Goal: Transaction & Acquisition: Purchase product/service

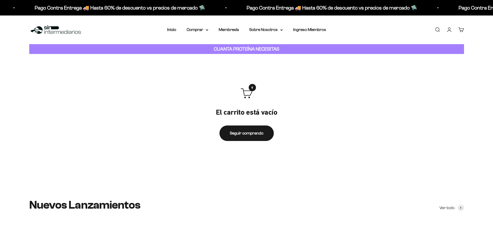
click at [394, 31] on link "Iniciar sesión" at bounding box center [449, 30] width 6 height 6
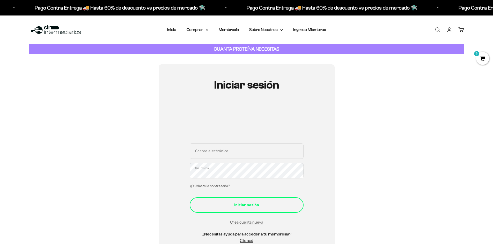
type input "[PERSON_NAME][EMAIL_ADDRESS][DOMAIN_NAME]"
click at [248, 207] on div "Iniciar sesión" at bounding box center [246, 205] width 93 height 7
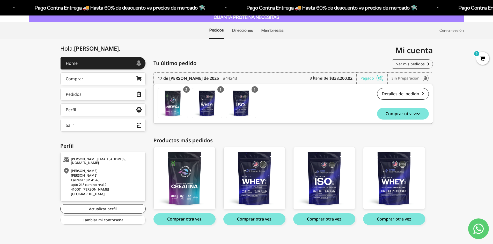
scroll to position [37, 0]
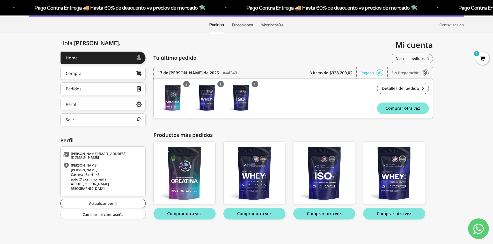
click at [87, 107] on link "Perfil" at bounding box center [102, 104] width 85 height 13
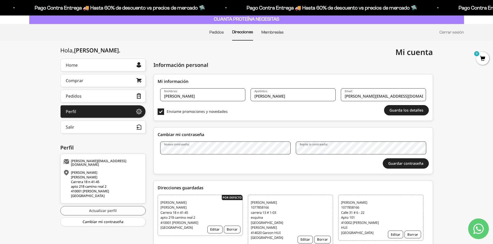
scroll to position [41, 0]
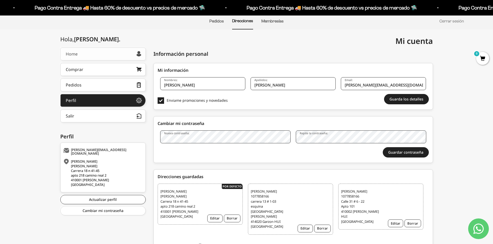
click at [88, 57] on link "Home" at bounding box center [102, 54] width 85 height 13
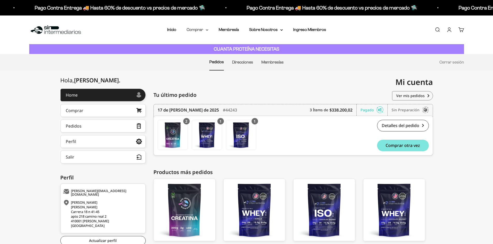
click at [201, 31] on summary "Comprar" at bounding box center [197, 29] width 22 height 7
click at [220, 47] on summary "Proteínas" at bounding box center [211, 46] width 43 height 7
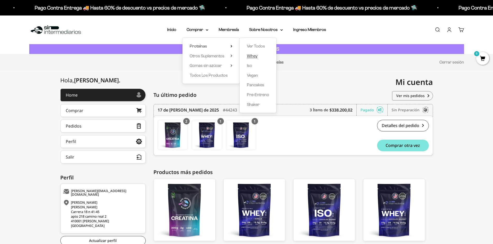
click at [255, 57] on span "Whey" at bounding box center [252, 56] width 11 height 4
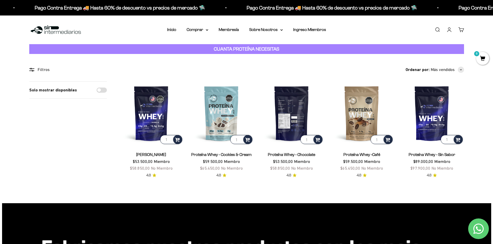
click at [292, 111] on img at bounding box center [291, 113] width 64 height 64
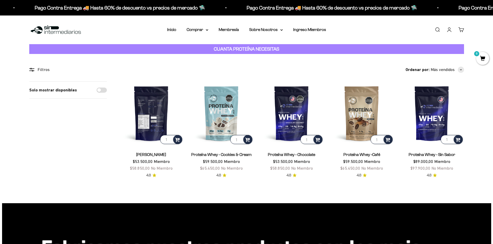
click at [149, 130] on img at bounding box center [151, 113] width 64 height 64
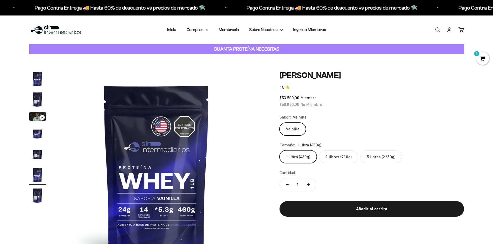
click at [340, 157] on label "2 libras (910g)" at bounding box center [338, 156] width 39 height 13
click at [279, 150] on input "2 libras (910g)" at bounding box center [279, 150] width 0 height 0
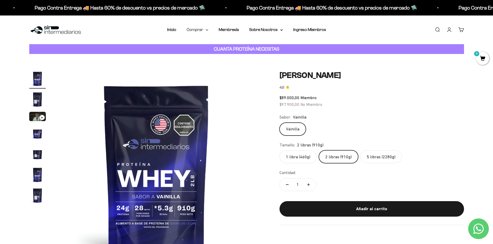
click at [200, 30] on summary "Comprar" at bounding box center [197, 29] width 22 height 7
click at [219, 56] on span "Otros Suplementos" at bounding box center [207, 56] width 35 height 4
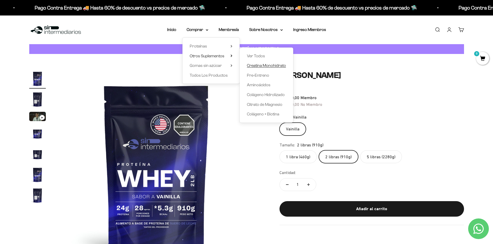
click at [275, 66] on span "Creatina Monohidrato" at bounding box center [266, 65] width 39 height 4
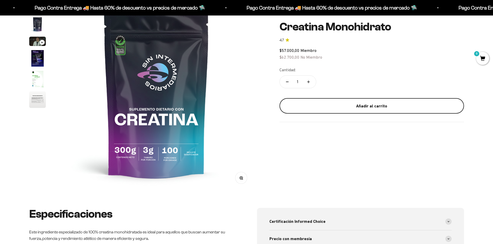
scroll to position [78, 0]
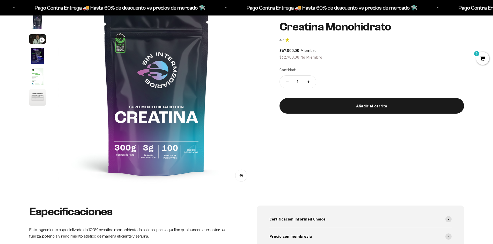
click at [308, 84] on button "Aumentar cantidad" at bounding box center [308, 82] width 15 height 12
click at [309, 84] on button "Aumentar cantidad" at bounding box center [308, 82] width 15 height 12
click at [285, 82] on button "Reducir cantidad" at bounding box center [286, 82] width 15 height 12
click at [308, 82] on icon "Aumentar cantidad" at bounding box center [308, 82] width 0 height 3
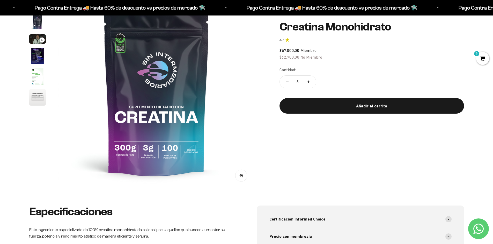
click at [308, 83] on button "Aumentar cantidad" at bounding box center [308, 82] width 15 height 12
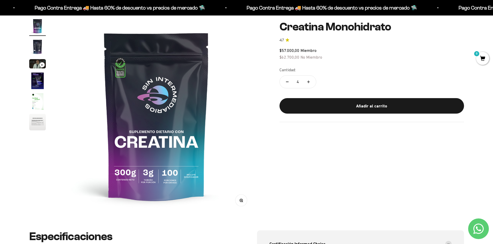
scroll to position [26, 0]
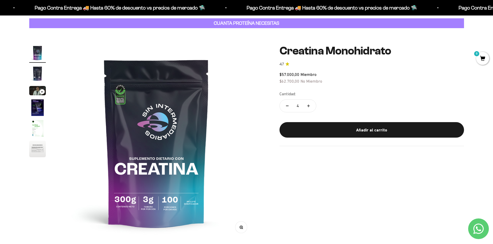
click at [312, 106] on button "Aumentar cantidad" at bounding box center [308, 106] width 15 height 12
type input "6"
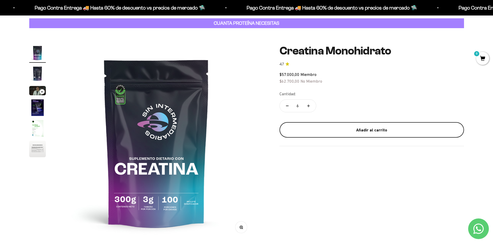
click at [364, 128] on div "Añadir al carrito" at bounding box center [372, 130] width 164 height 7
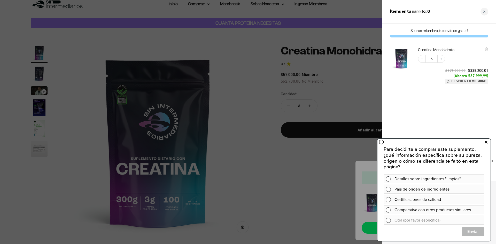
click at [487, 143] on icon at bounding box center [486, 142] width 3 height 7
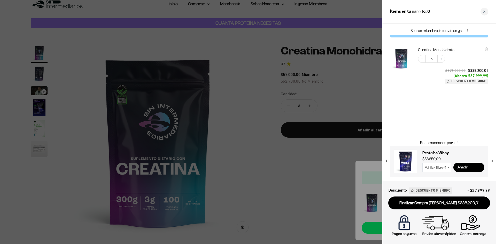
click at [346, 92] on div at bounding box center [248, 122] width 496 height 244
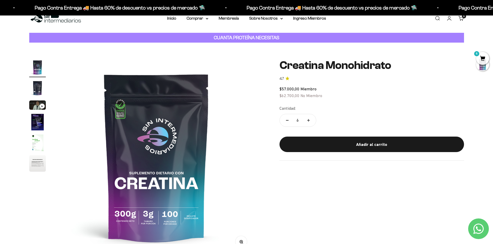
scroll to position [0, 0]
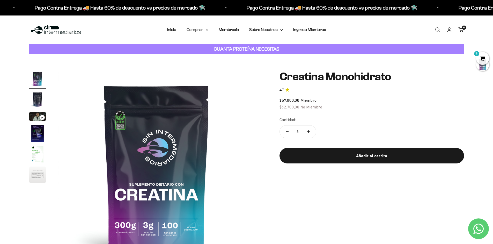
click at [202, 31] on summary "Comprar" at bounding box center [197, 29] width 22 height 7
click at [205, 46] on span "Proteínas" at bounding box center [198, 46] width 17 height 4
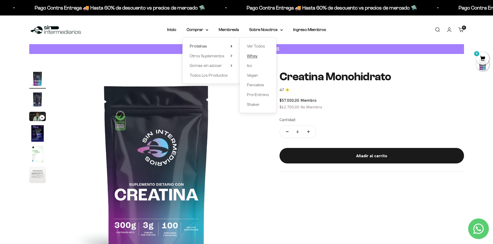
click at [253, 56] on span "Whey" at bounding box center [252, 56] width 11 height 4
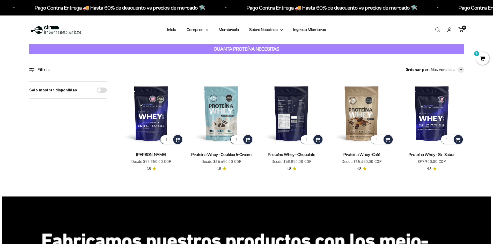
click at [289, 120] on img at bounding box center [291, 113] width 64 height 64
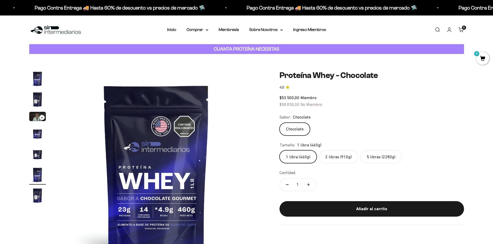
click at [332, 156] on label "2 libras (910g)" at bounding box center [338, 156] width 39 height 13
click at [279, 150] on input "2 libras (910g)" at bounding box center [279, 150] width 0 height 0
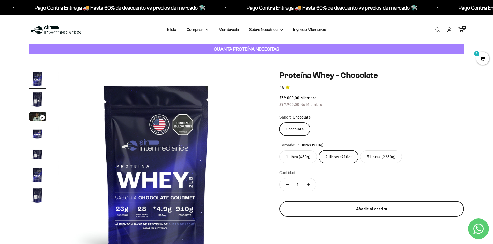
click at [344, 206] on div "Añadir al carrito" at bounding box center [372, 209] width 164 height 7
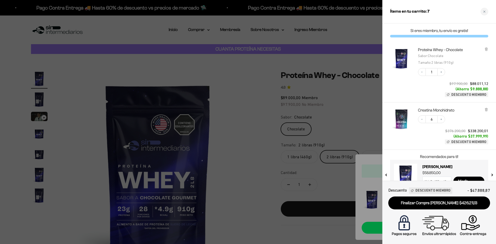
click at [243, 123] on div at bounding box center [248, 122] width 496 height 244
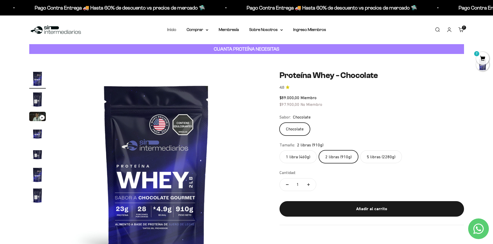
click at [173, 28] on link "Inicio" at bounding box center [171, 29] width 9 height 4
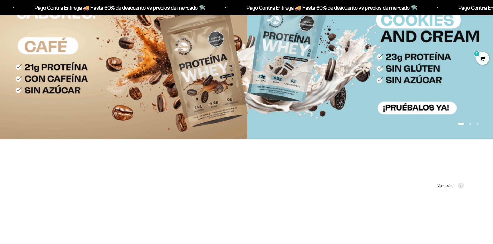
scroll to position [78, 0]
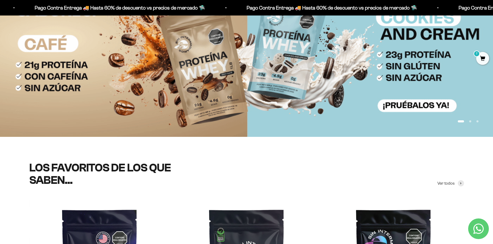
click at [291, 67] on img at bounding box center [246, 56] width 493 height 160
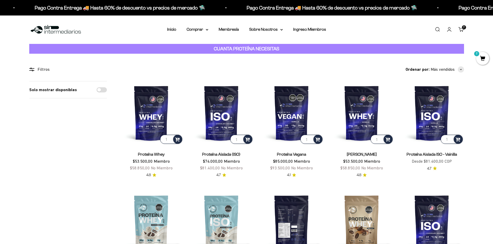
scroll to position [52, 0]
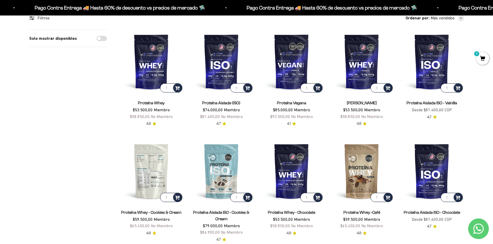
click at [156, 170] on img at bounding box center [151, 171] width 64 height 64
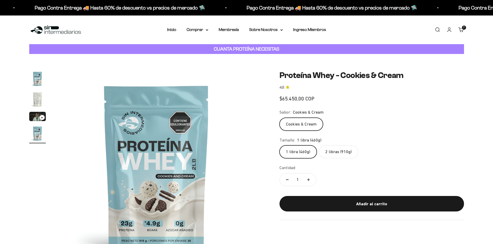
scroll to position [0, 608]
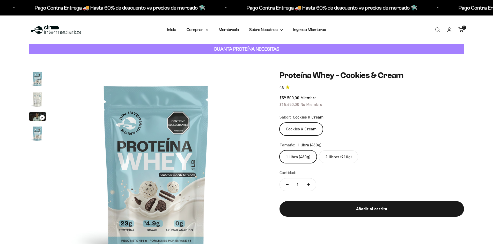
click at [327, 153] on label "2 libras (910g)" at bounding box center [338, 156] width 39 height 13
click at [279, 150] on input "2 libras (910g)" at bounding box center [279, 150] width 0 height 0
radio input "true"
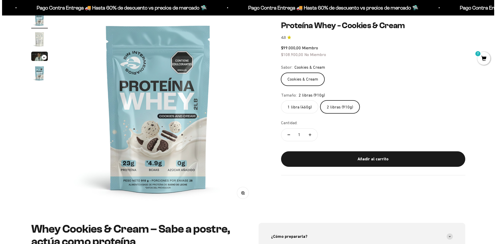
scroll to position [78, 0]
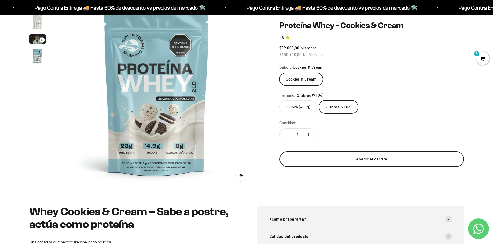
click at [365, 154] on button "Añadir al carrito" at bounding box center [371, 159] width 184 height 16
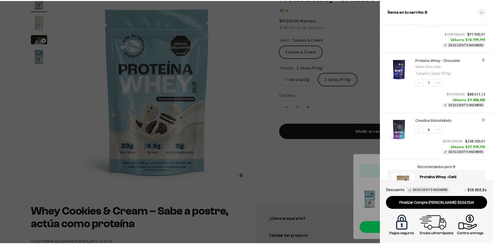
scroll to position [74, 0]
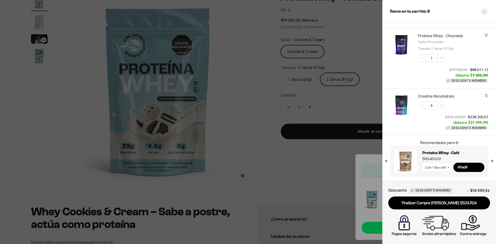
click at [280, 87] on div at bounding box center [248, 122] width 496 height 244
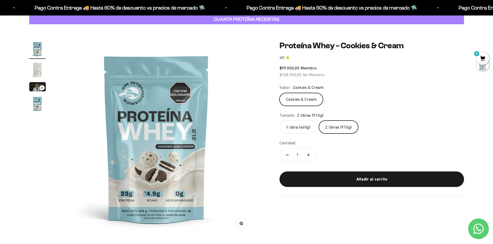
scroll to position [0, 0]
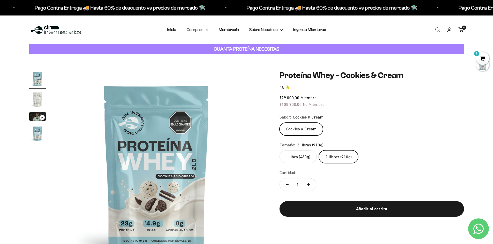
click at [197, 30] on summary "Comprar" at bounding box center [197, 29] width 22 height 7
click at [209, 46] on summary "Proteínas" at bounding box center [211, 46] width 43 height 7
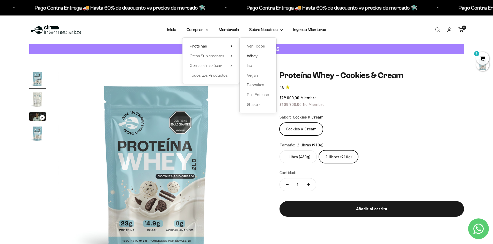
click at [252, 55] on span "Whey" at bounding box center [252, 56] width 11 height 4
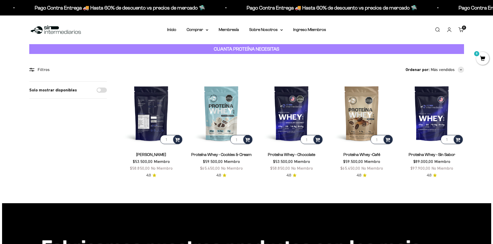
click at [153, 116] on img at bounding box center [151, 113] width 64 height 64
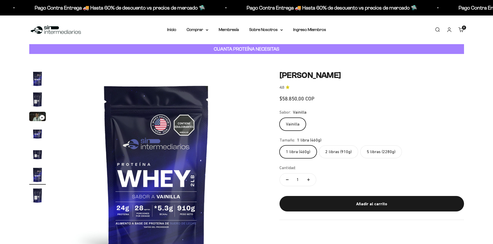
scroll to position [0, 1012]
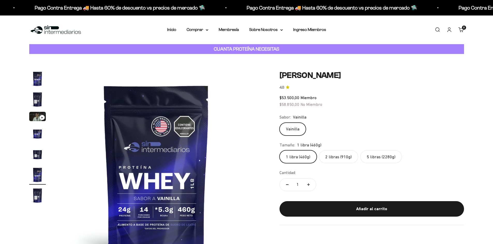
click at [342, 157] on label "2 libras (910g)" at bounding box center [338, 156] width 39 height 13
click at [279, 150] on input "2 libras (910g)" at bounding box center [279, 150] width 0 height 0
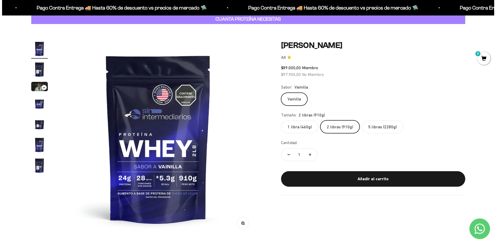
scroll to position [78, 0]
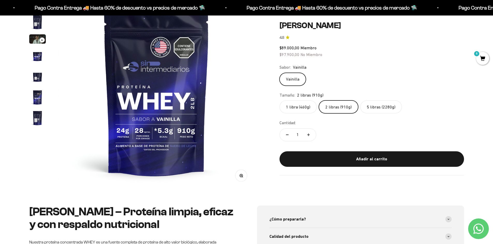
click at [307, 135] on icon "Aumentar cantidad" at bounding box center [308, 135] width 3 height 0
type input "3"
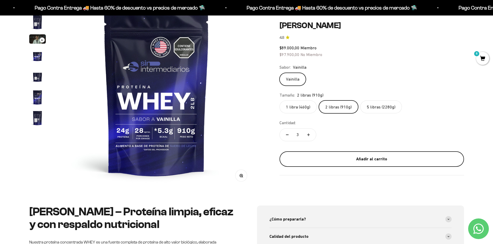
click at [429, 162] on div "Añadir al carrito" at bounding box center [372, 159] width 164 height 7
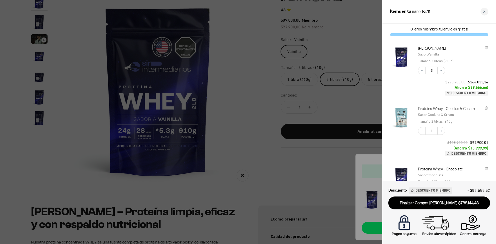
scroll to position [0, 0]
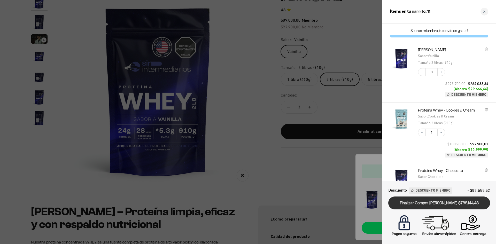
click at [437, 205] on link "Finalizar Compra [PERSON_NAME] $788.144,48" at bounding box center [440, 203] width 102 height 13
